Goal: Find specific page/section: Find specific page/section

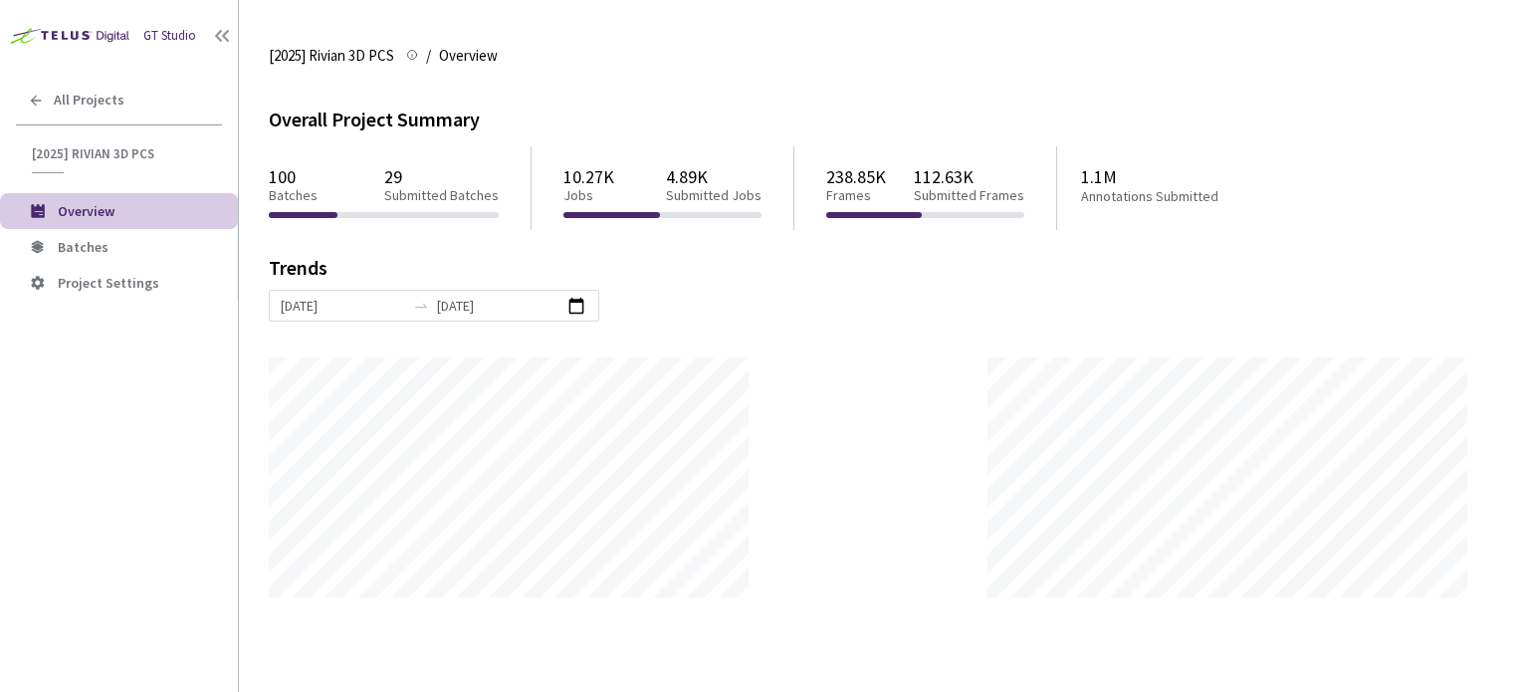
scroll to position [692, 1529]
click at [87, 246] on span "Batches" at bounding box center [83, 247] width 51 height 18
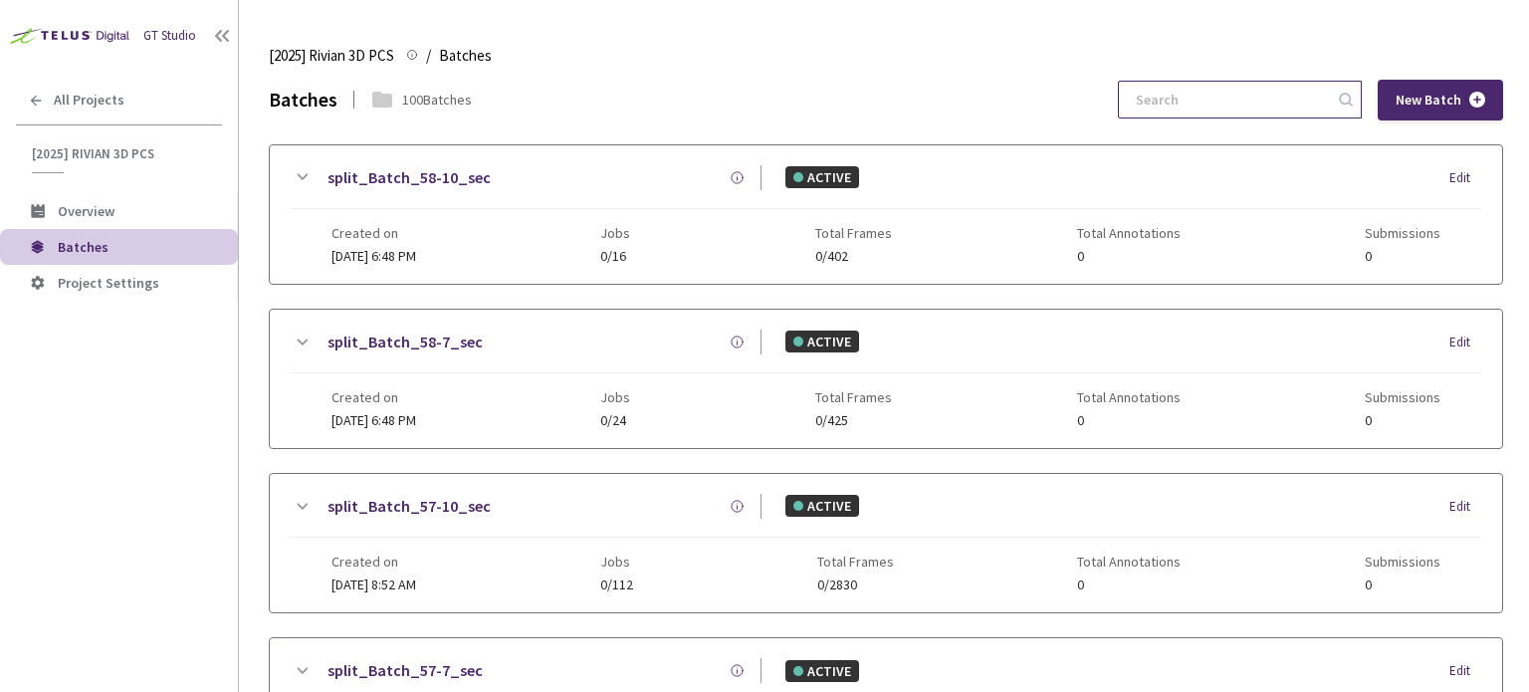
click at [1231, 83] on div at bounding box center [1240, 100] width 244 height 38
click at [1232, 89] on input at bounding box center [1230, 100] width 212 height 36
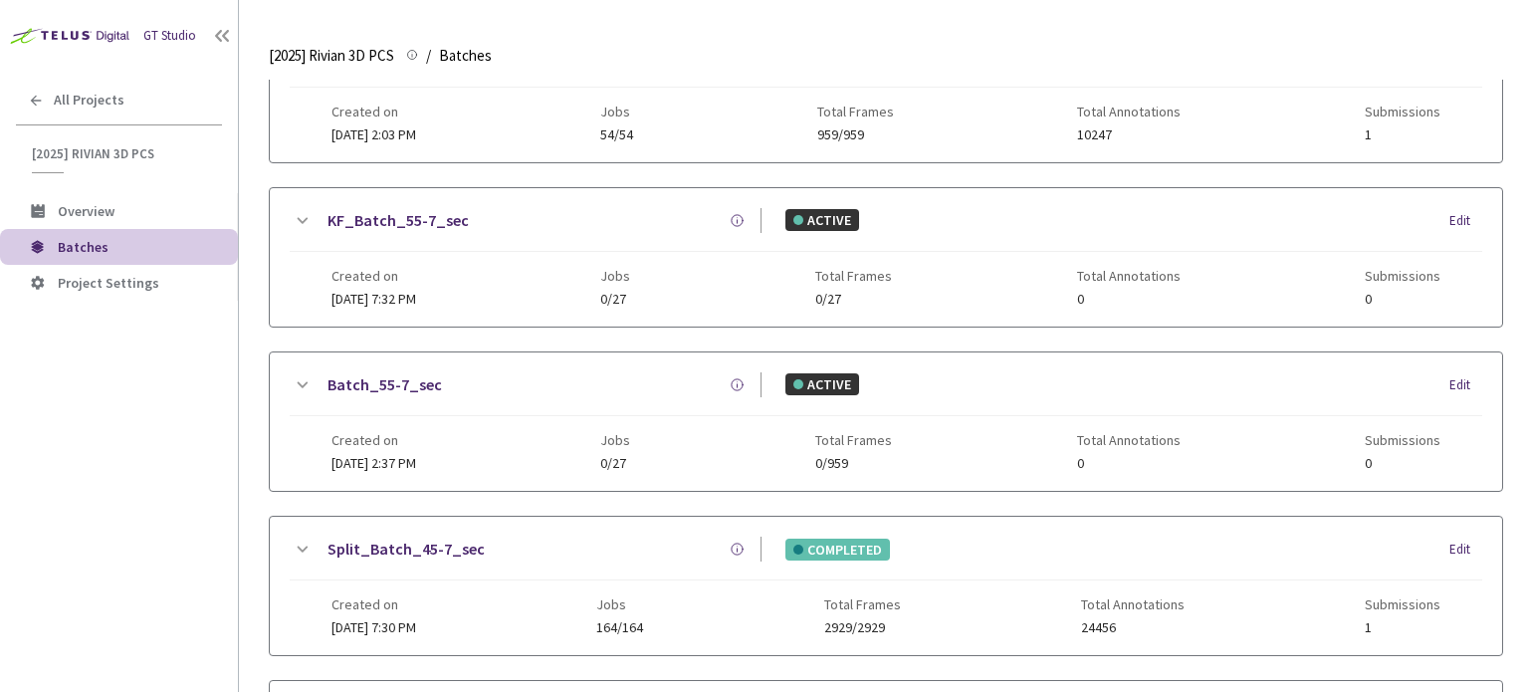
scroll to position [50, 0]
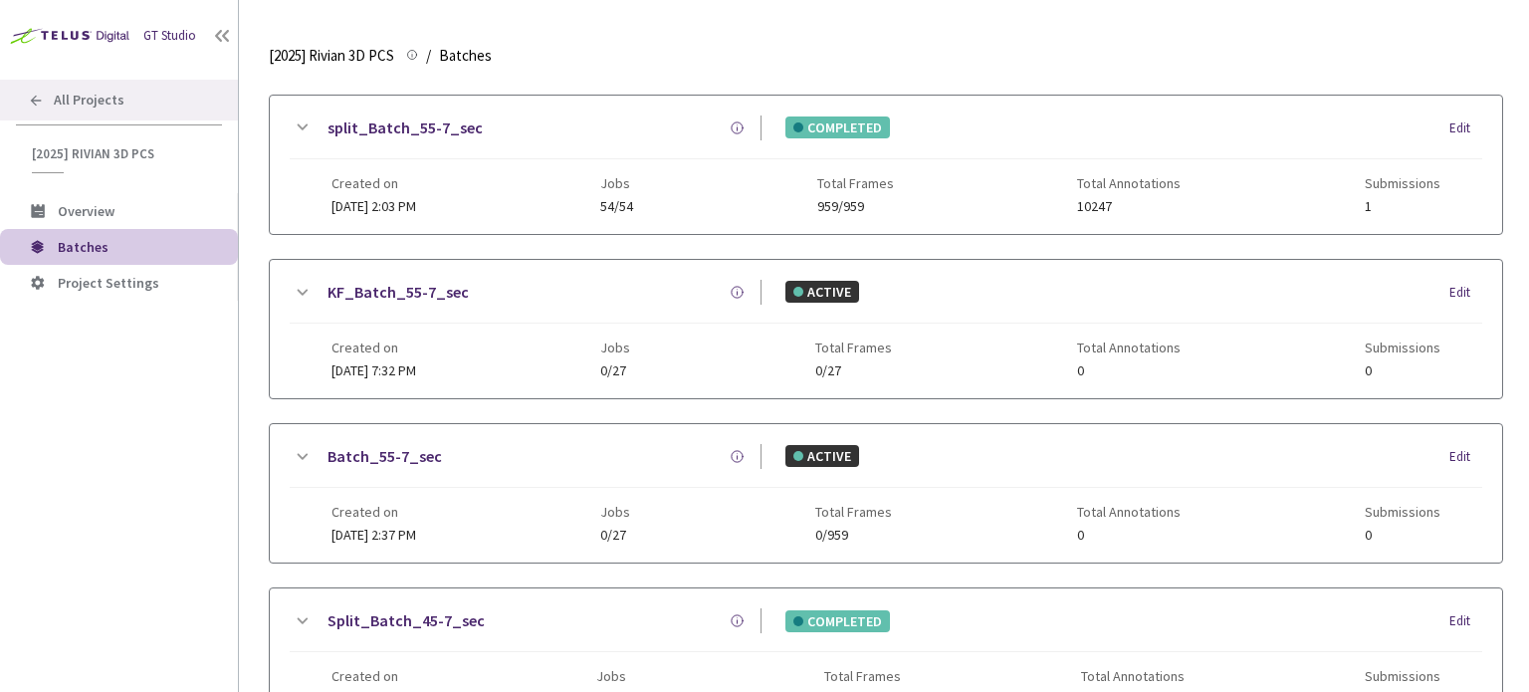
type input "5-7"
click at [45, 91] on div "All Projects" at bounding box center [119, 100] width 238 height 41
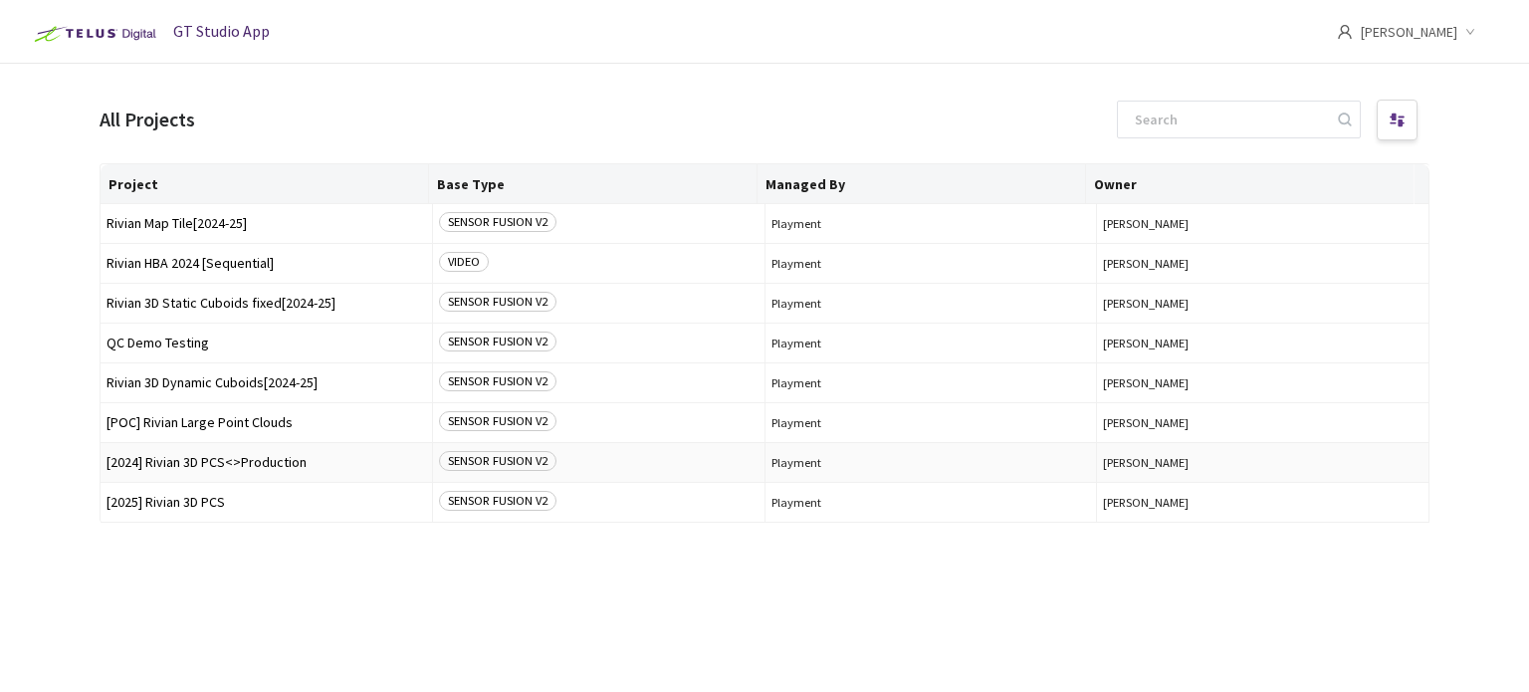
click at [219, 459] on span "[2024] Rivian 3D PCS<>Production" at bounding box center [267, 462] width 320 height 15
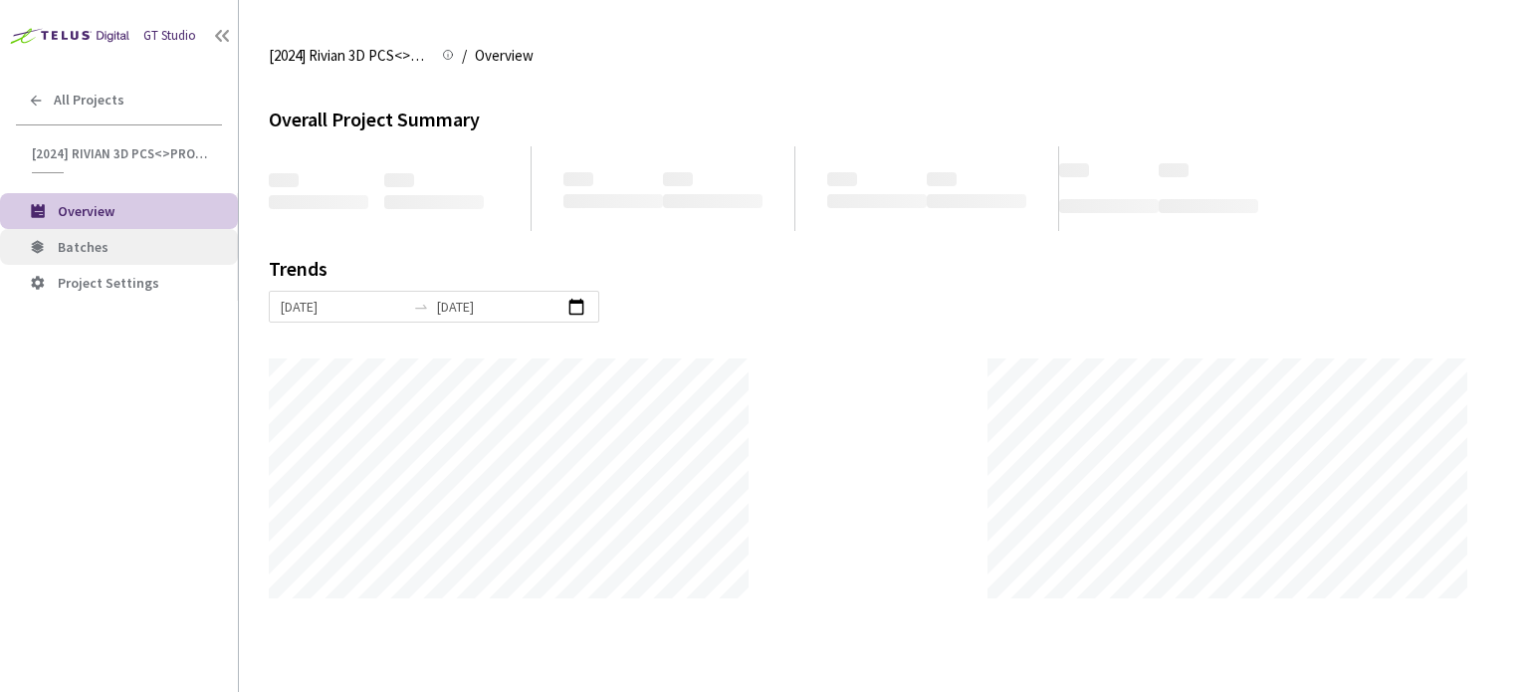
scroll to position [692, 1529]
click at [68, 241] on span "Batches" at bounding box center [83, 247] width 51 height 18
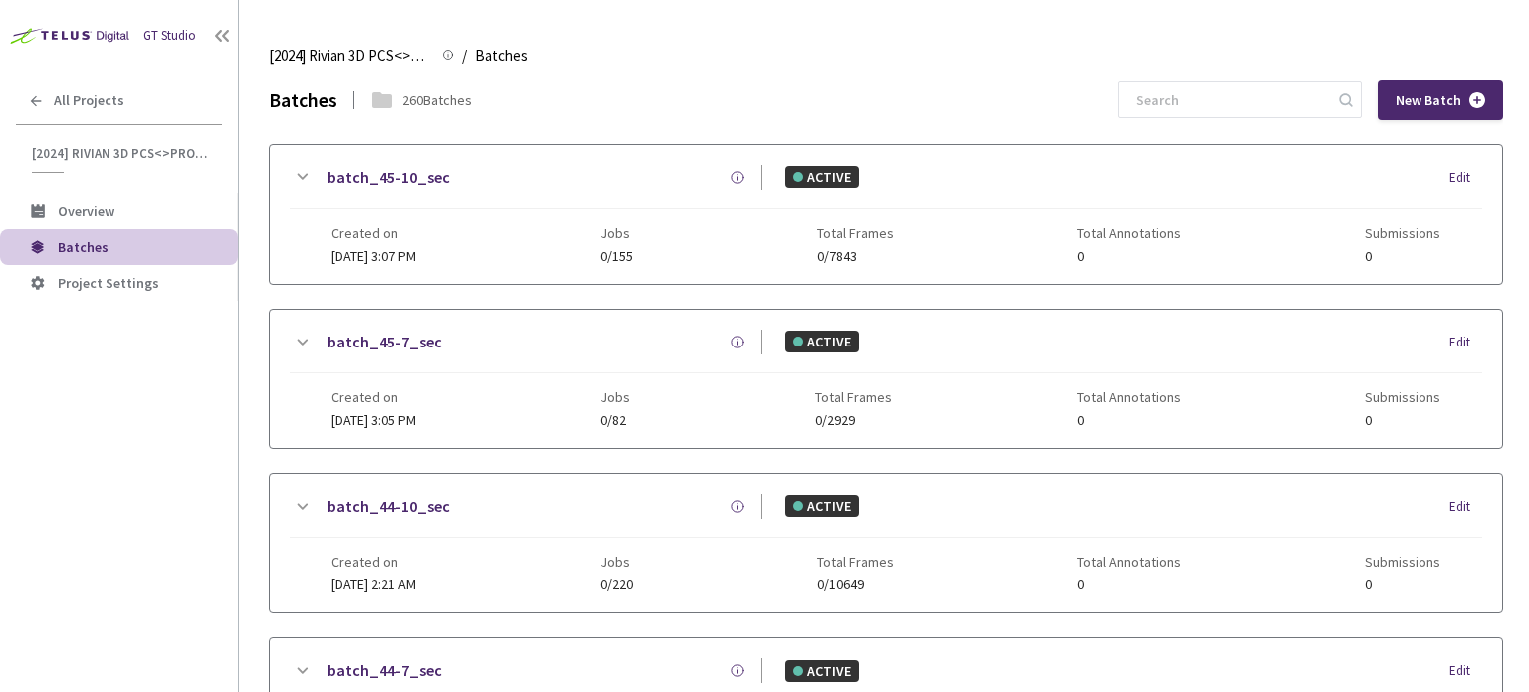
click at [1188, 103] on input at bounding box center [1230, 100] width 212 height 36
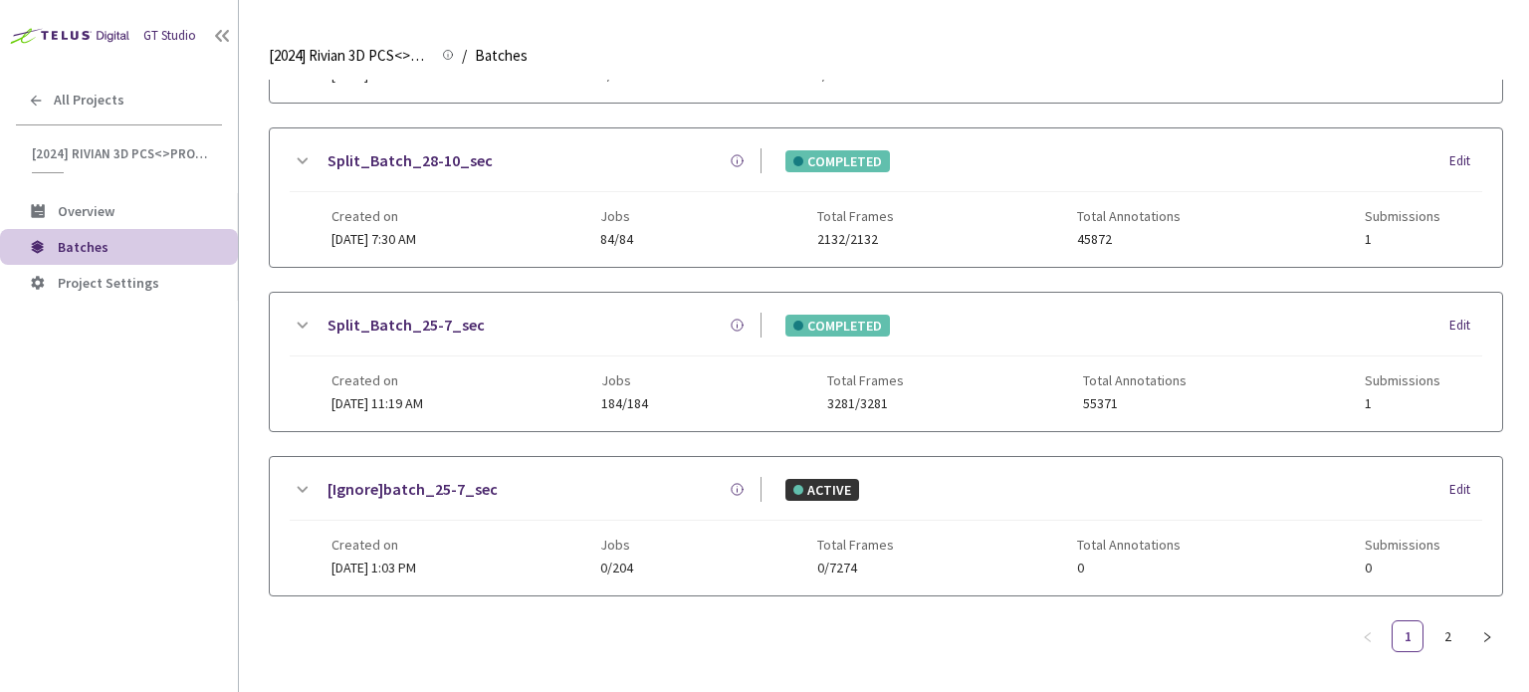
scroll to position [512, 0]
type input "5-7"
click at [1446, 637] on link "2" at bounding box center [1448, 634] width 30 height 30
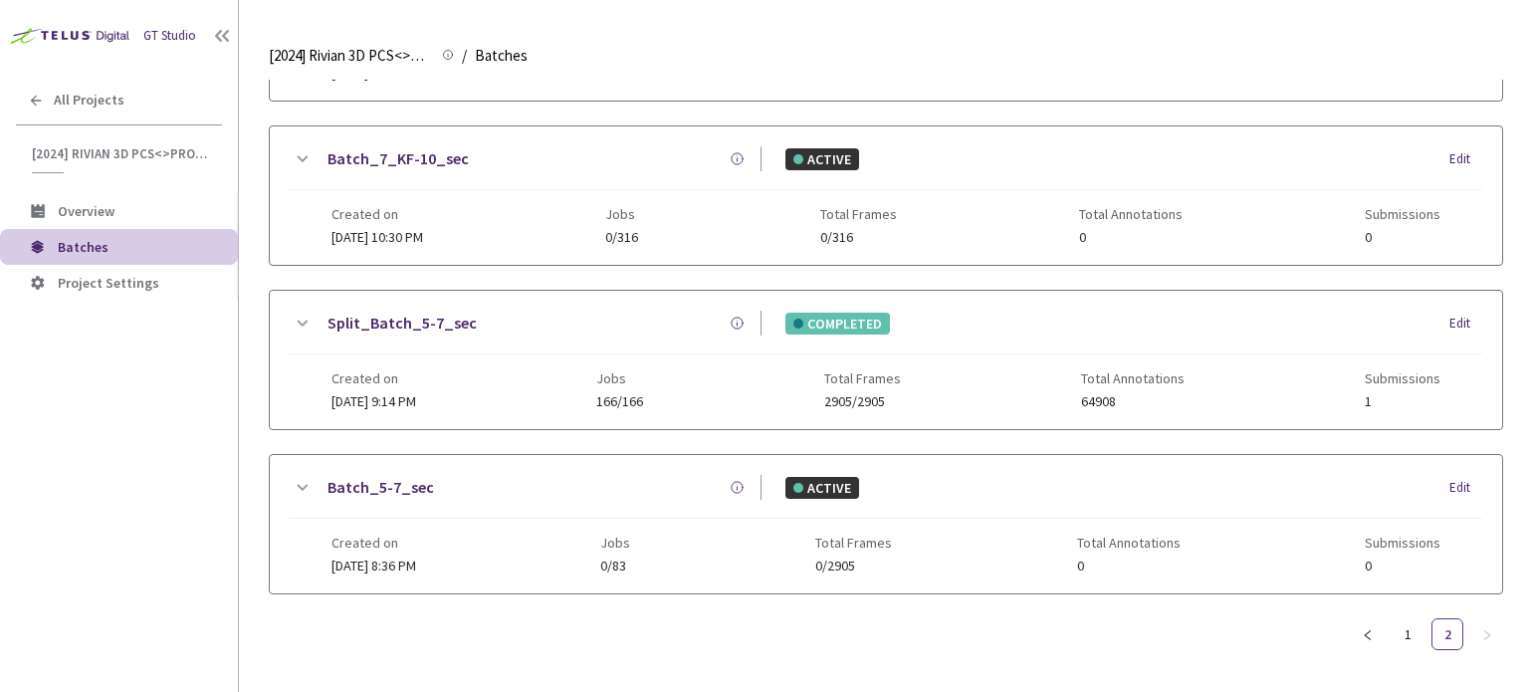
click at [390, 315] on link "Split_Batch_5-7_sec" at bounding box center [402, 323] width 149 height 25
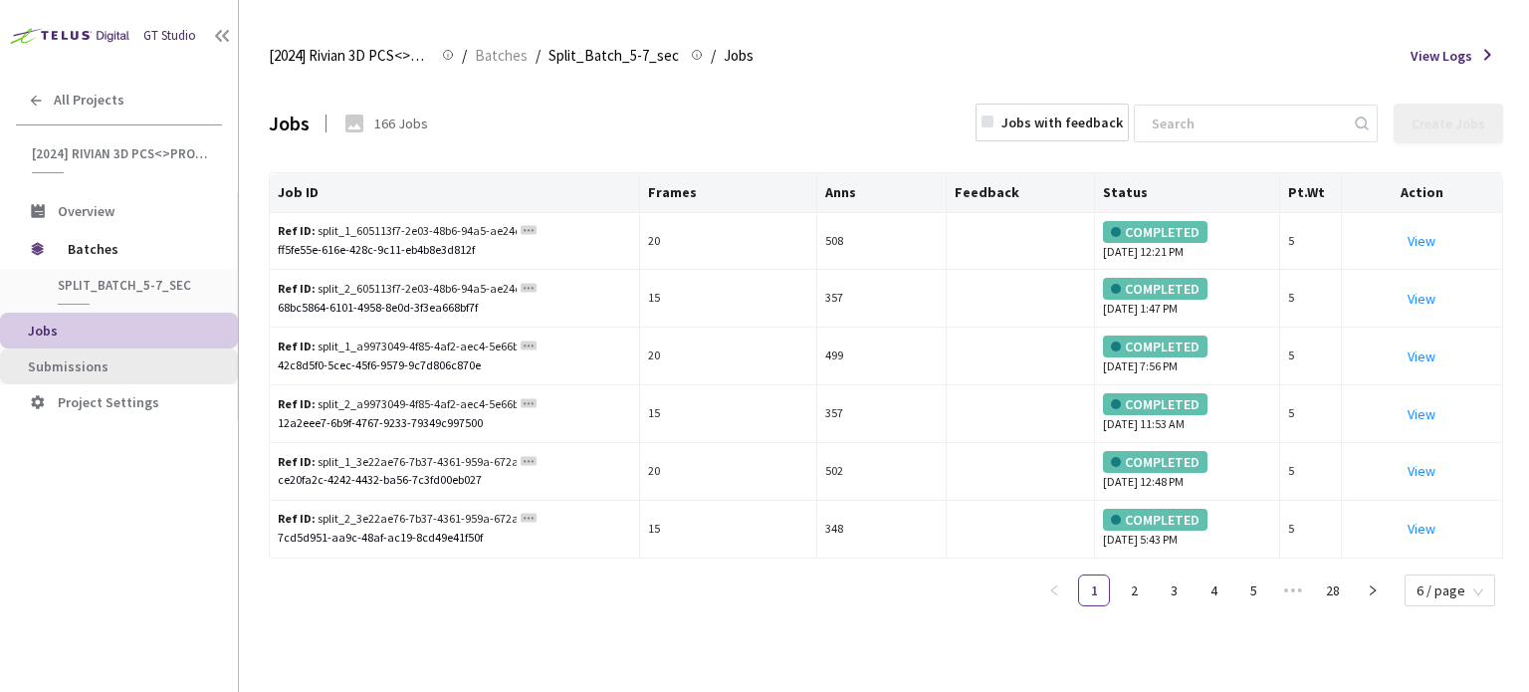
click at [91, 357] on span "Submissions" at bounding box center [68, 366] width 81 height 18
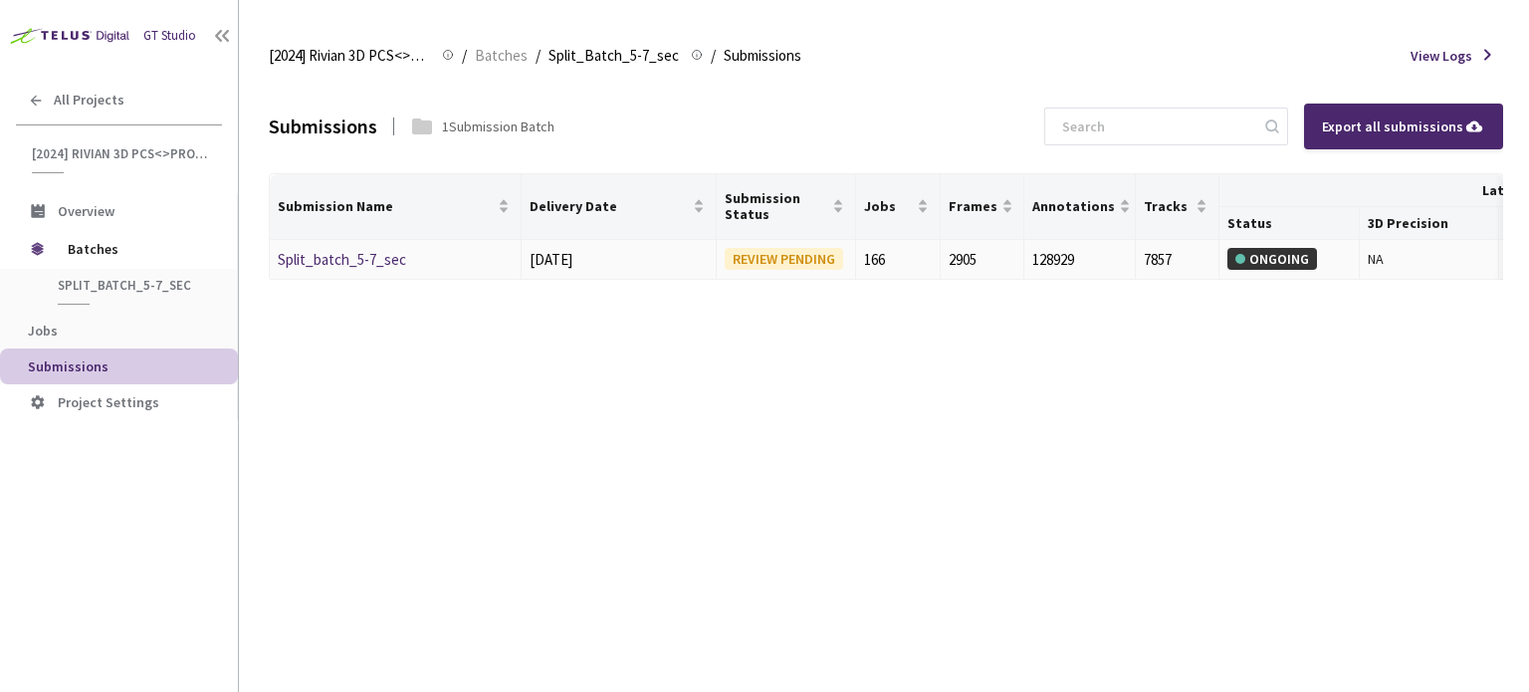
click at [373, 264] on link "Split_batch_5-7_sec" at bounding box center [342, 259] width 128 height 19
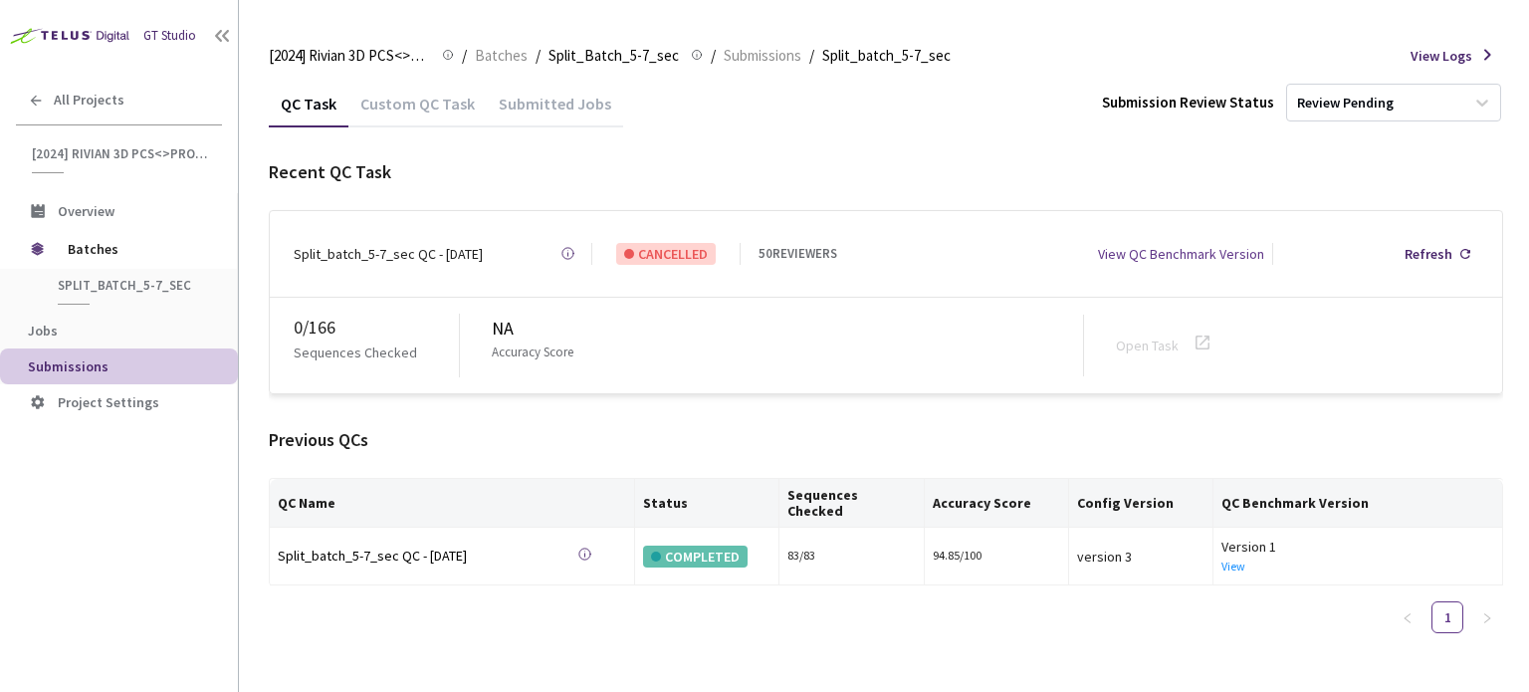
click at [420, 104] on div "Custom QC Task" at bounding box center [417, 111] width 138 height 34
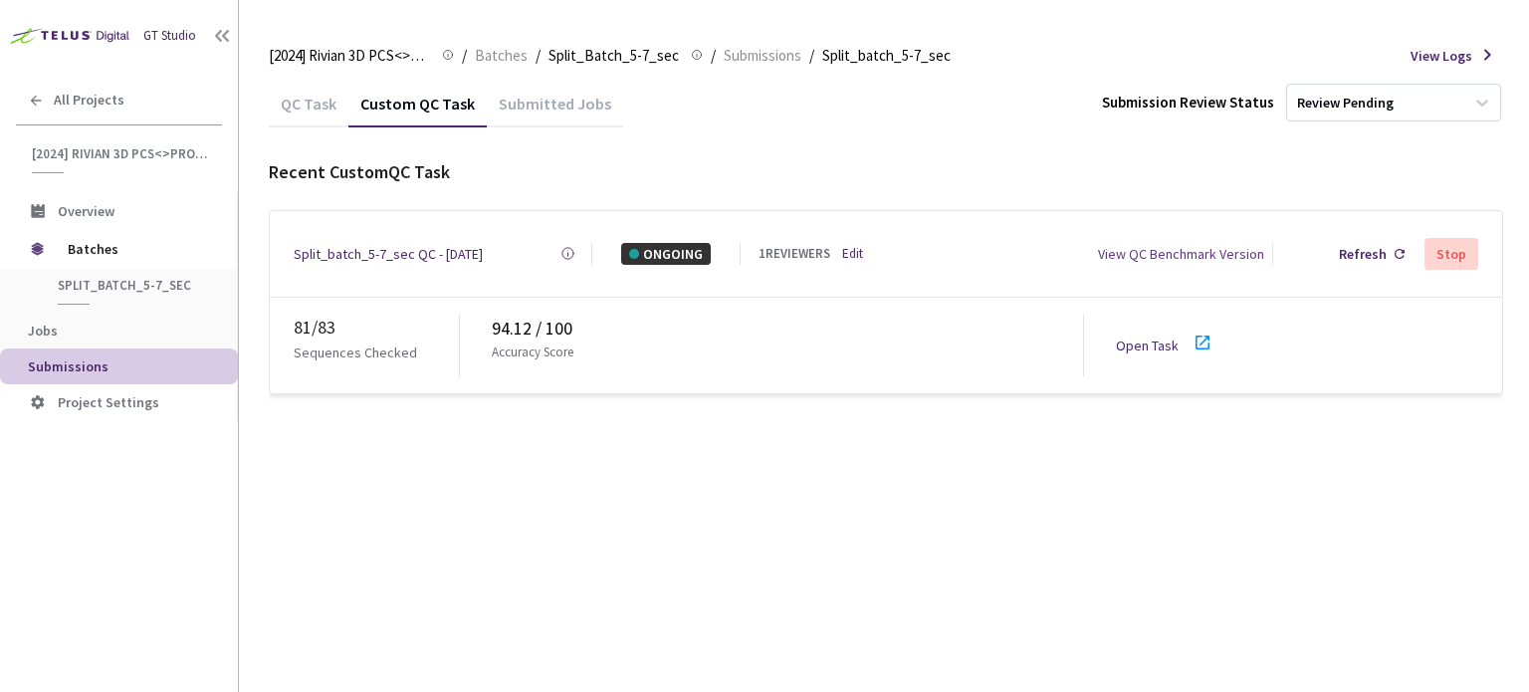
click at [1212, 331] on div at bounding box center [1209, 346] width 36 height 30
